Goal: Information Seeking & Learning: Find specific fact

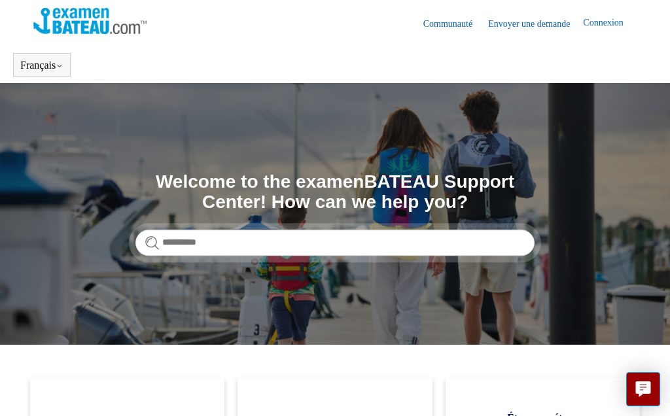
click at [0, 0] on link "English ([GEOGRAPHIC_DATA])" at bounding box center [0, 0] width 0 height 0
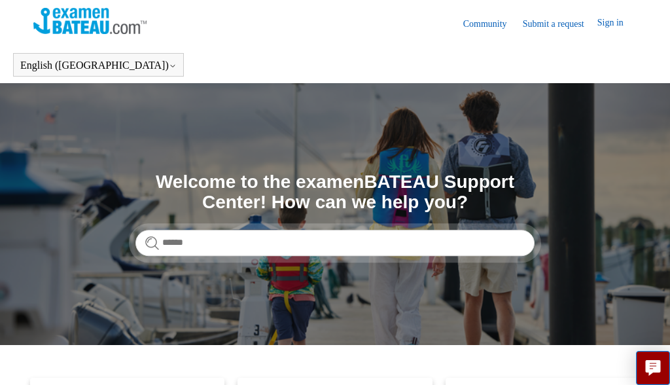
click at [0, 0] on link "Français" at bounding box center [0, 0] width 0 height 0
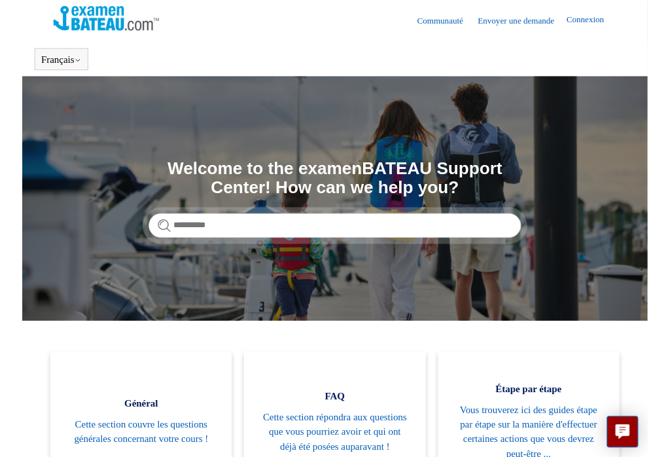
scroll to position [5, 0]
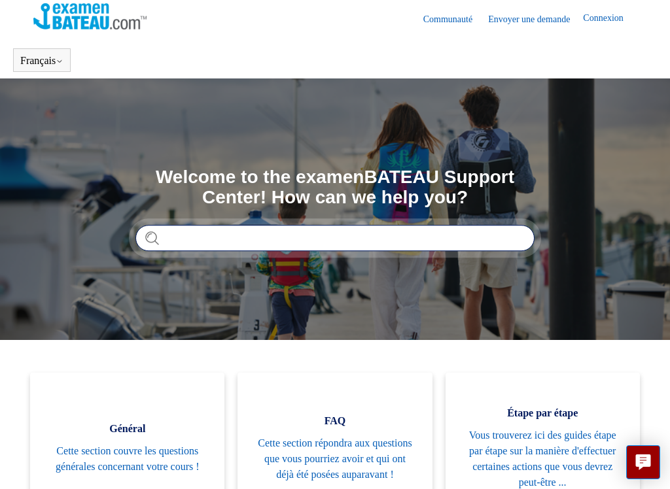
click at [176, 240] on input "Rechercher" at bounding box center [334, 238] width 399 height 26
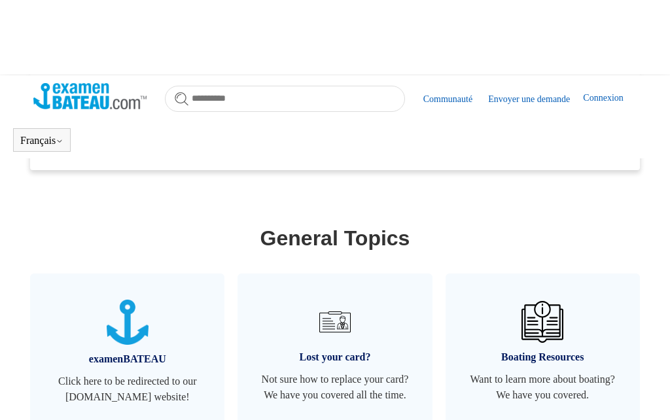
scroll to position [508, 0]
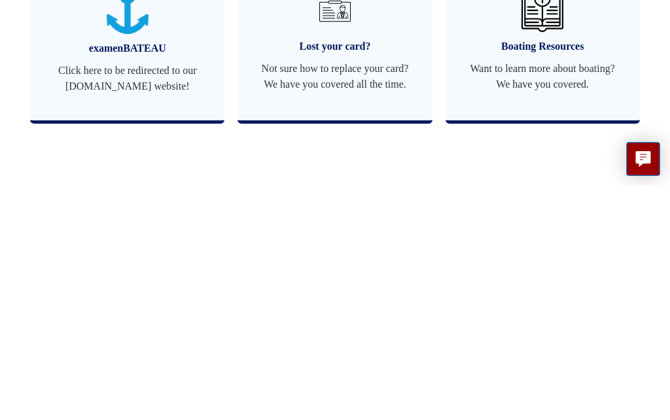
click at [319, 224] on img at bounding box center [335, 245] width 42 height 42
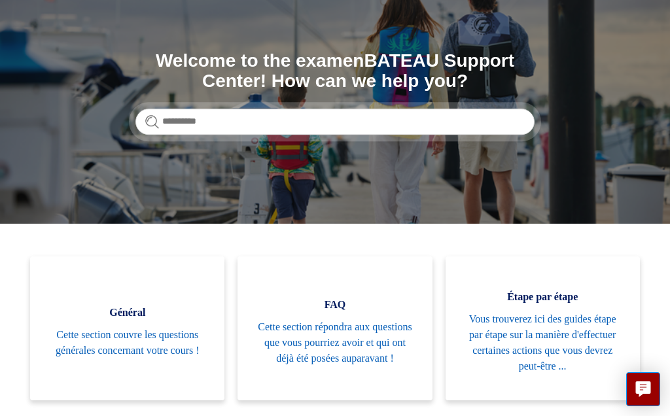
scroll to position [117, 0]
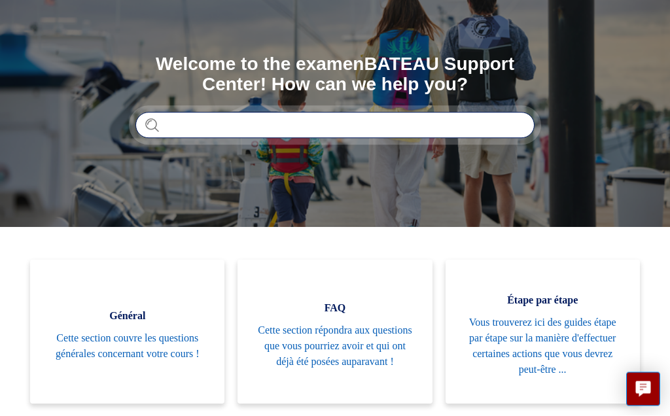
click at [232, 124] on input "Rechercher" at bounding box center [334, 126] width 399 height 26
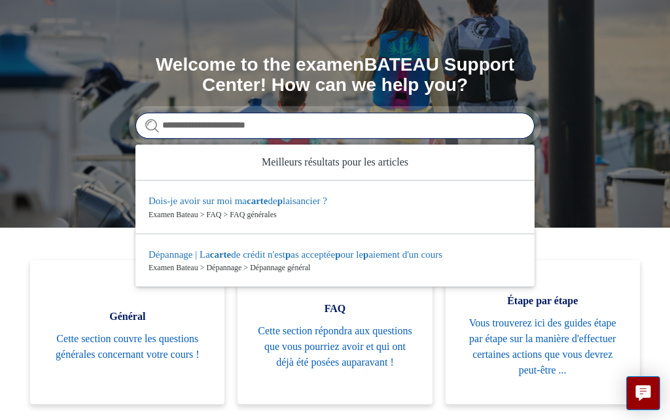
type input "**********"
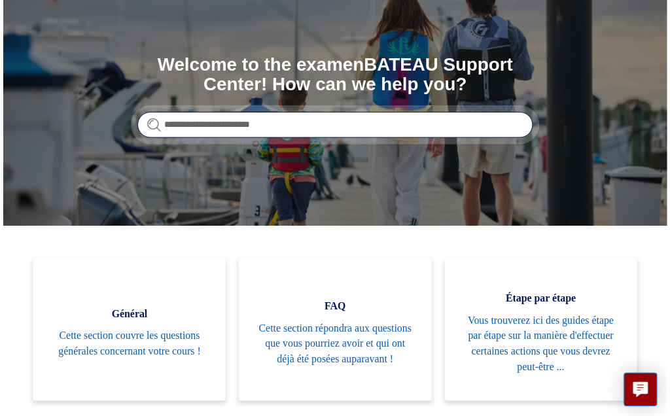
scroll to position [2, 0]
